Goal: Check status: Check status

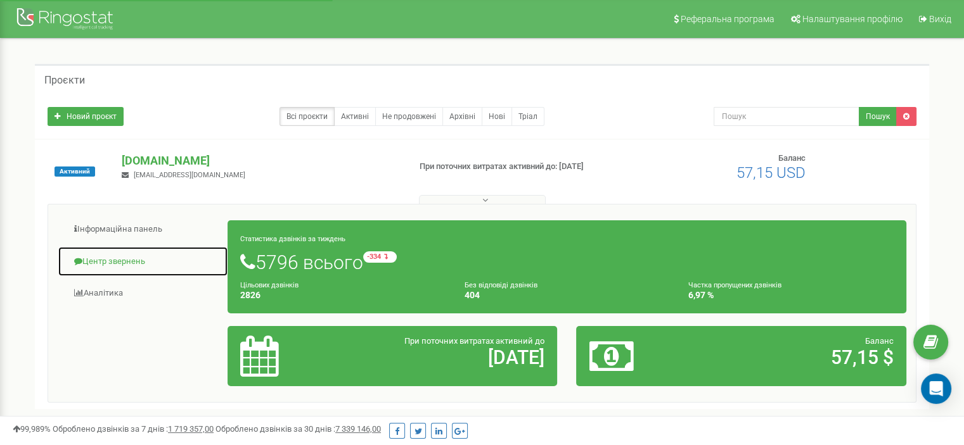
click at [114, 264] on link "Центр звернень" at bounding box center [143, 261] width 170 height 31
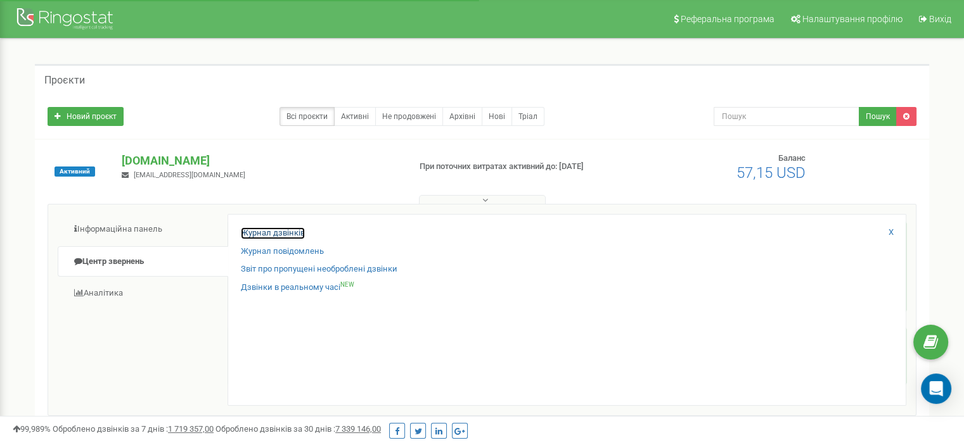
click at [271, 230] on link "Журнал дзвінків" at bounding box center [273, 233] width 64 height 12
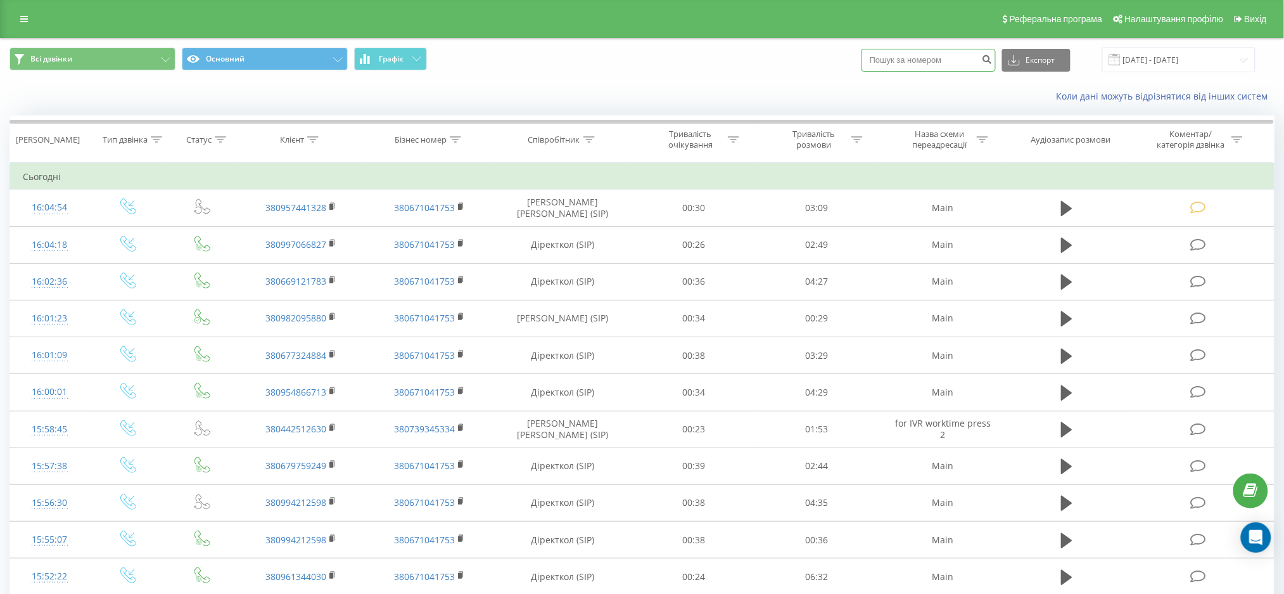
click at [954, 67] on input at bounding box center [929, 60] width 134 height 23
paste input "380996026859"
type input "380996026859"
click at [993, 60] on button "submit" at bounding box center [987, 60] width 17 height 23
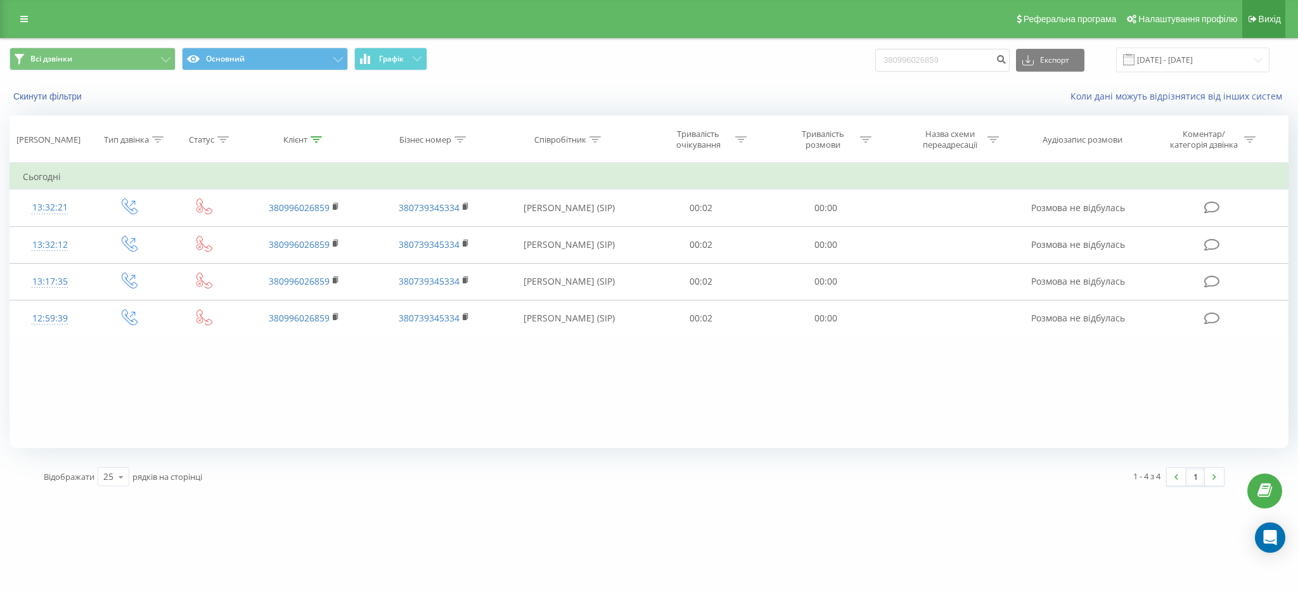
click at [1262, 20] on span "Вихід" at bounding box center [1269, 19] width 22 height 10
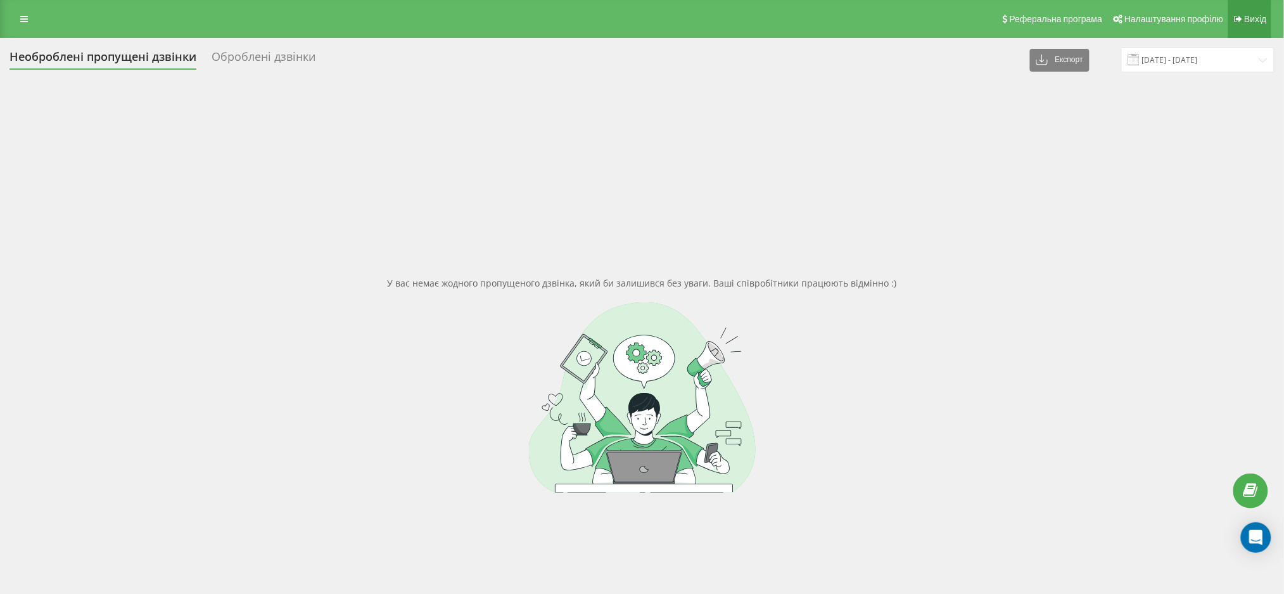
click at [1247, 14] on span "Вихід" at bounding box center [1256, 19] width 22 height 10
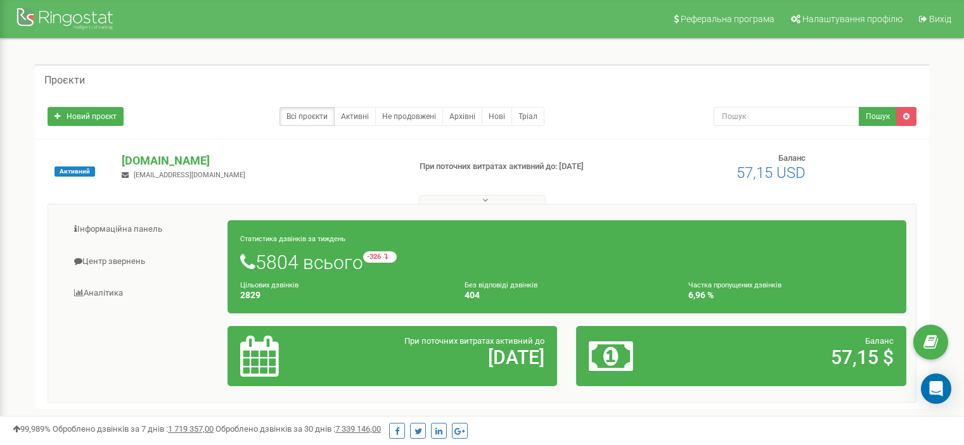
click at [106, 263] on link "Центр звернень" at bounding box center [143, 261] width 170 height 31
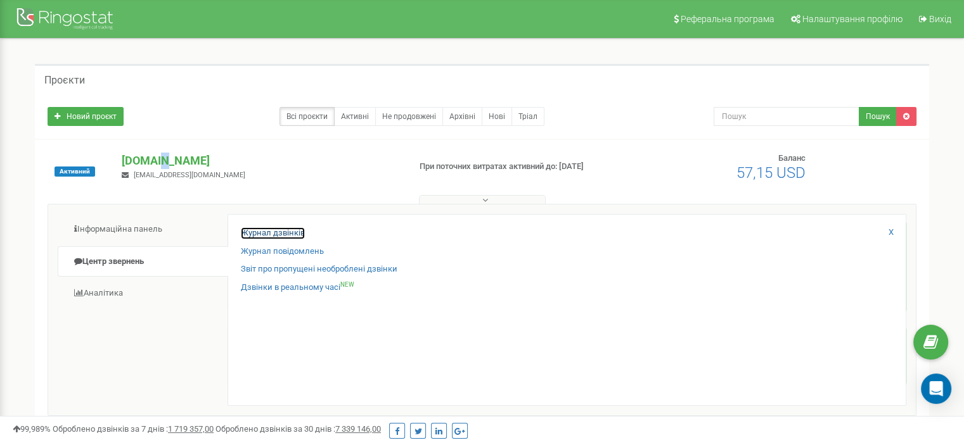
click at [264, 229] on link "Журнал дзвінків" at bounding box center [273, 233] width 64 height 12
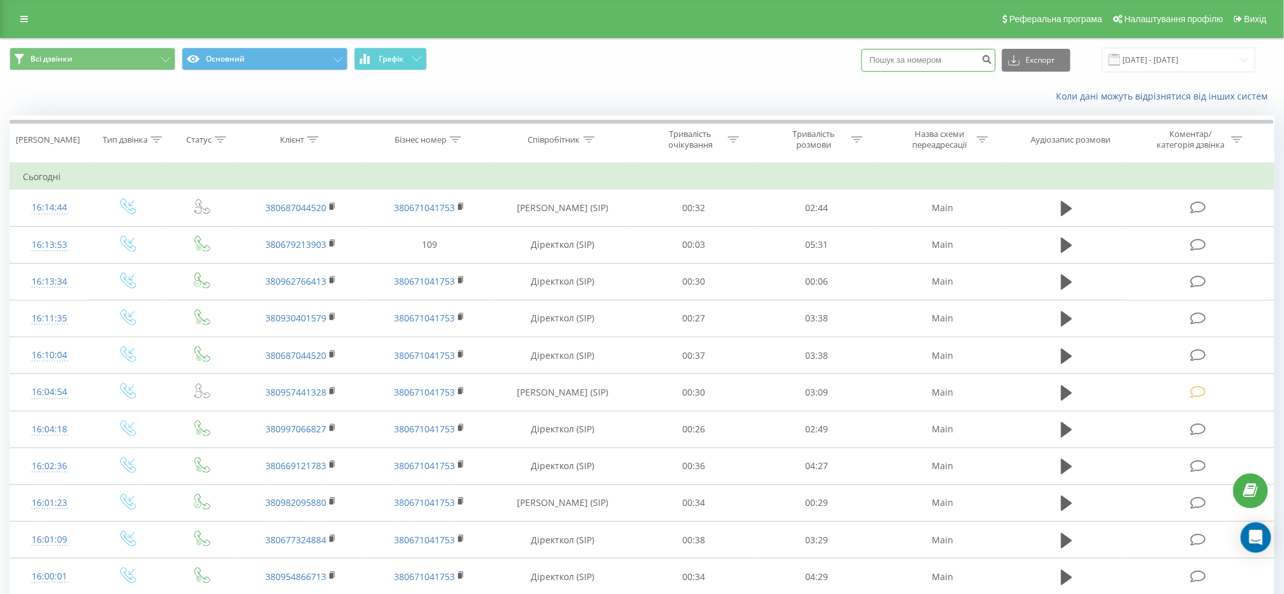
click at [910, 61] on input at bounding box center [929, 60] width 134 height 23
paste input "380687044520"
type input "380687044520"
click at [993, 61] on icon "submit" at bounding box center [987, 58] width 11 height 8
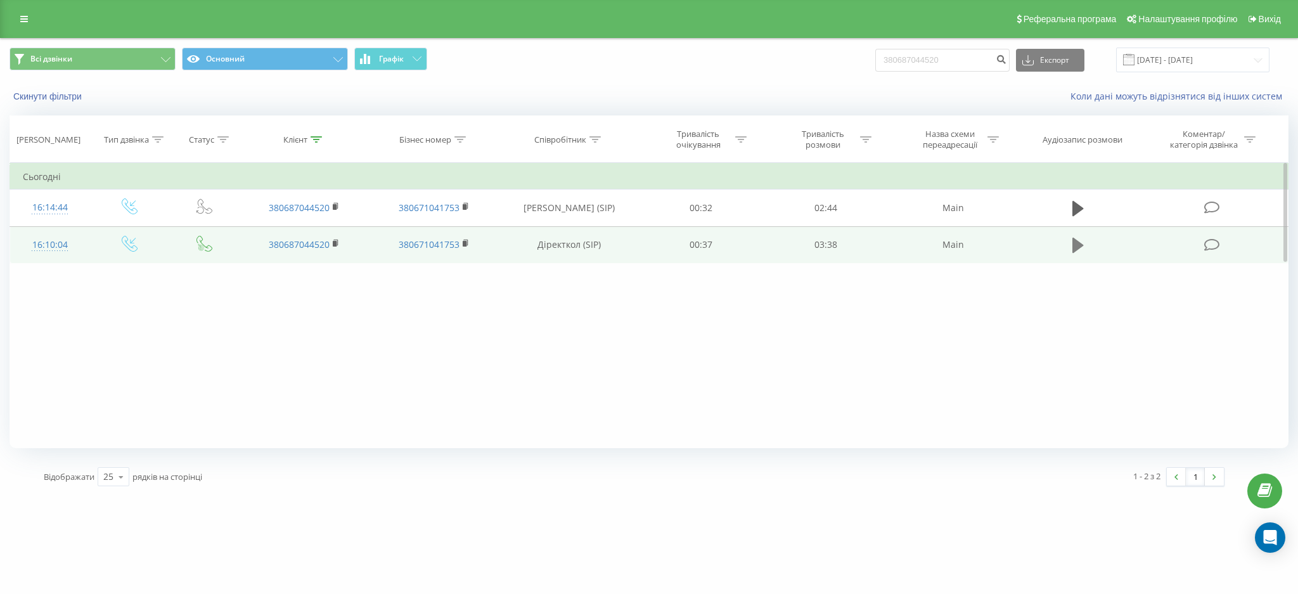
click at [1072, 246] on icon at bounding box center [1077, 245] width 11 height 18
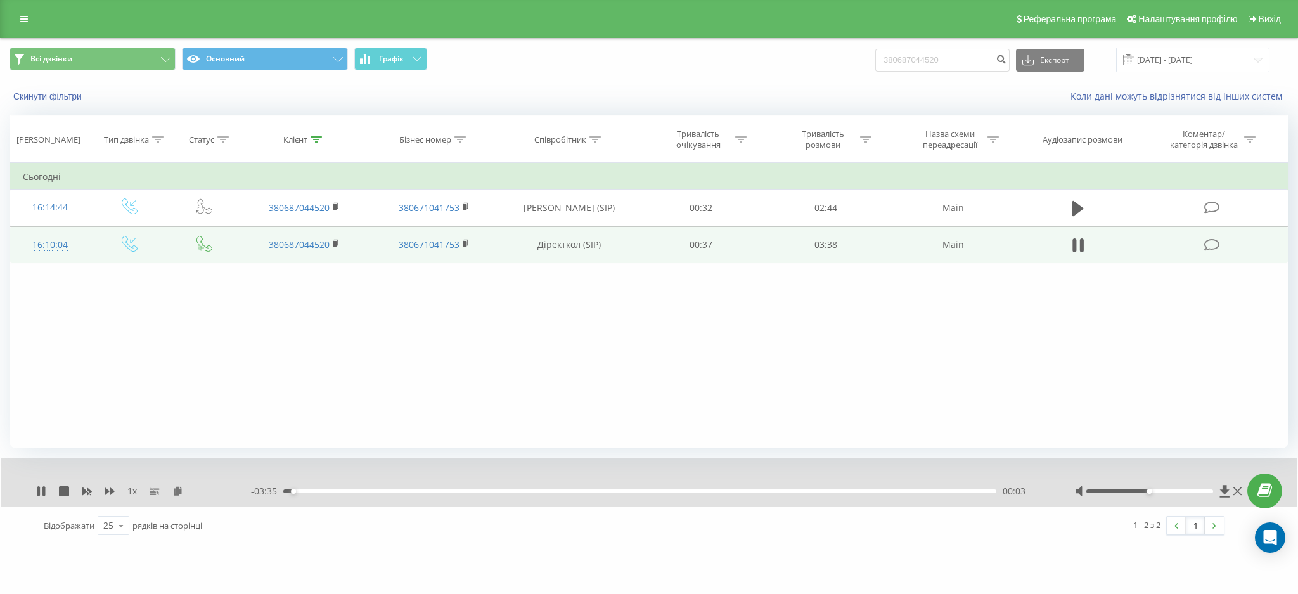
click at [35, 491] on div "1 x - 03:35 00:03 00:03" at bounding box center [649, 482] width 1296 height 49
click at [43, 490] on icon at bounding box center [43, 491] width 3 height 10
click at [38, 491] on icon at bounding box center [41, 491] width 8 height 10
drag, startPoint x: 1180, startPoint y: 492, endPoint x: 1258, endPoint y: 485, distance: 77.6
click at [1258, 485] on div "Реферальна програма Налаштування профілю Вихід Всі дзвінки Основний Графік 3806…" at bounding box center [649, 272] width 1298 height 544
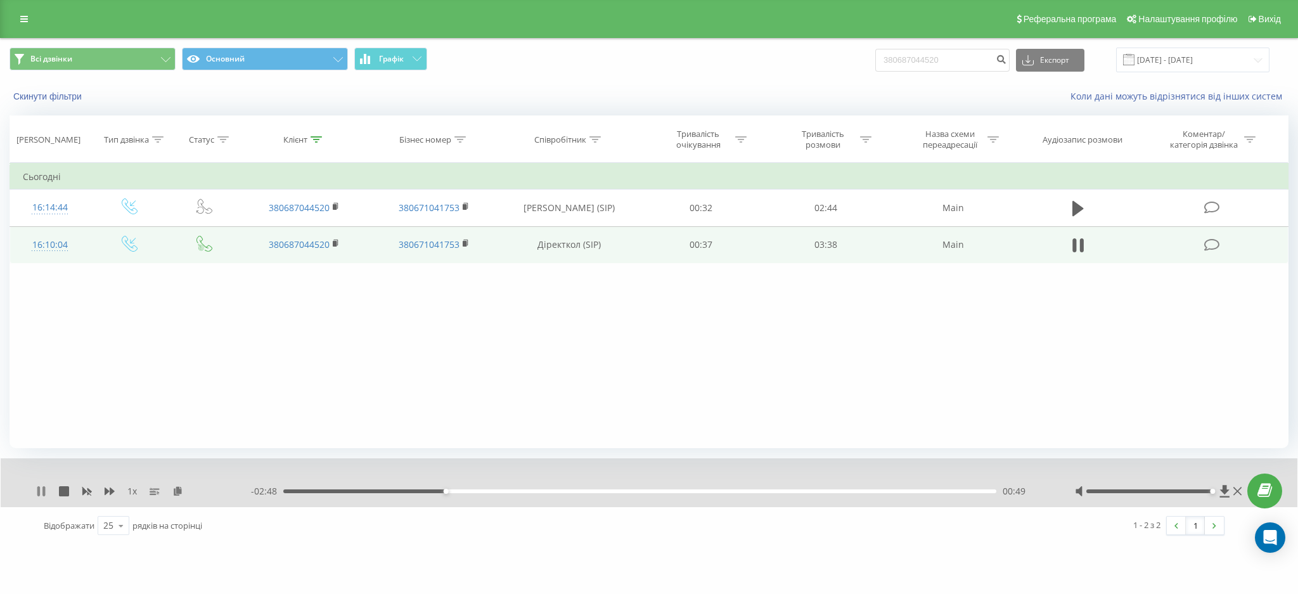
click at [37, 490] on icon at bounding box center [38, 491] width 3 height 10
click at [42, 487] on icon at bounding box center [41, 491] width 10 height 10
click at [39, 483] on div "Призупинити програвання" at bounding box center [94, 471] width 117 height 32
click at [36, 493] on icon at bounding box center [41, 491] width 10 height 10
click at [37, 491] on icon at bounding box center [41, 491] width 8 height 10
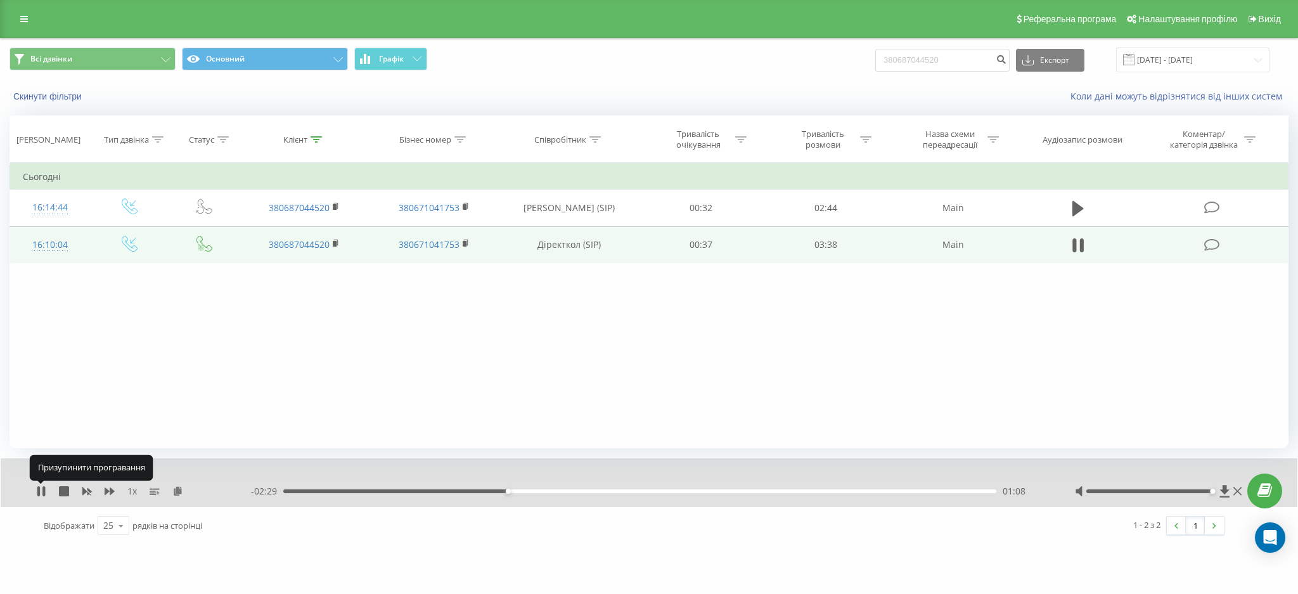
click at [37, 491] on icon at bounding box center [38, 491] width 3 height 10
click at [1223, 492] on icon at bounding box center [1224, 491] width 10 height 12
